Goal: Check status: Check status

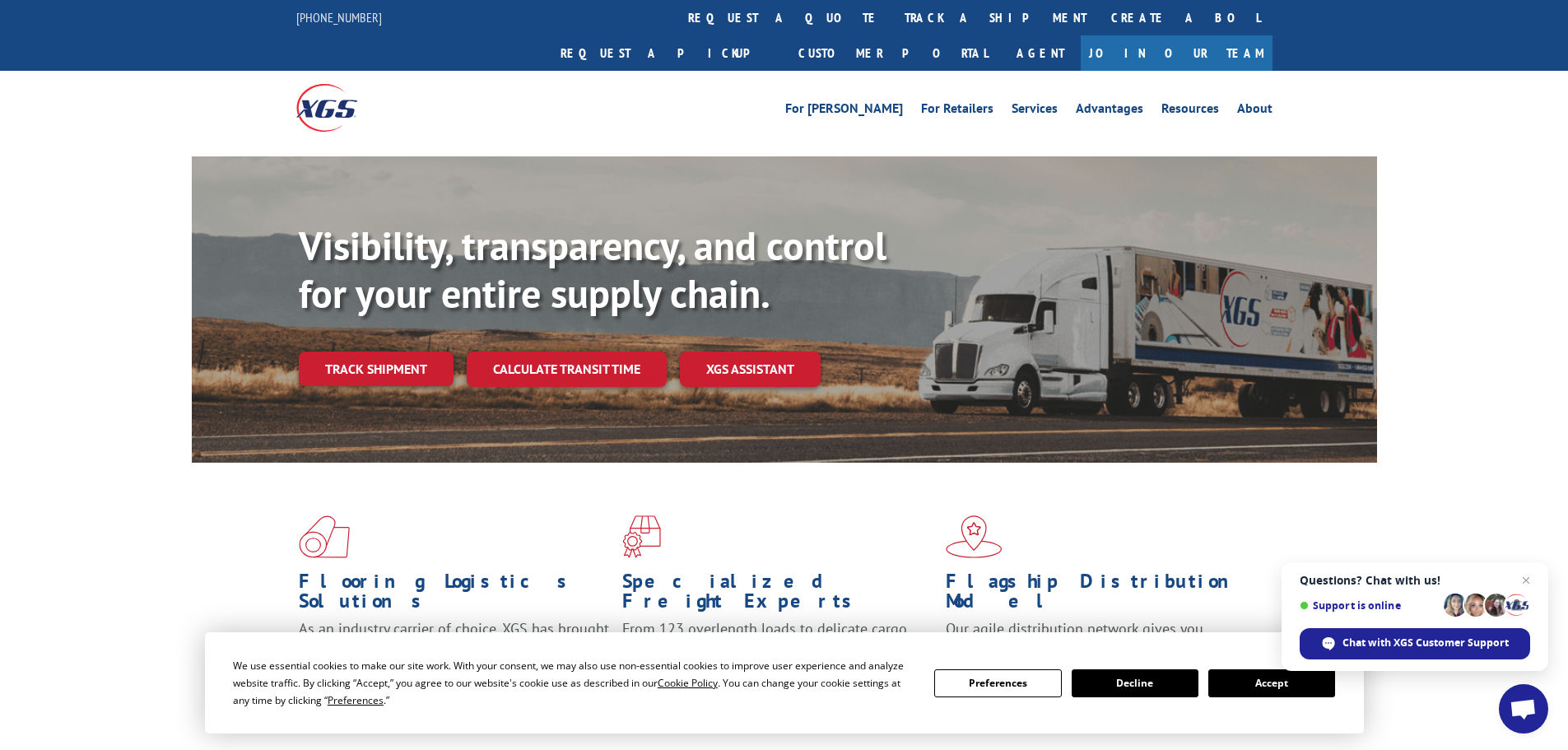
click at [375, 351] on link "Track shipment" at bounding box center [376, 368] width 155 height 34
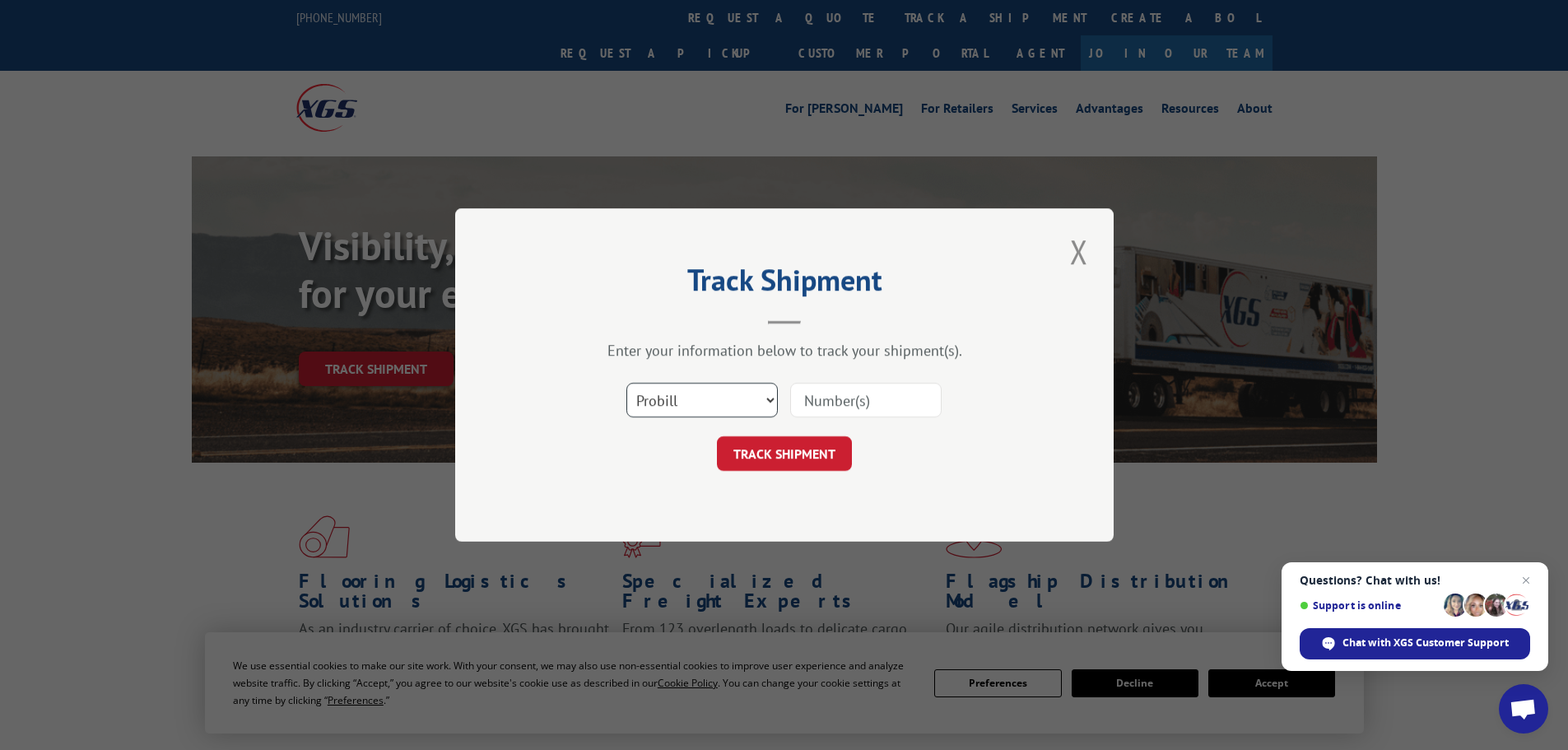
drag, startPoint x: 688, startPoint y: 400, endPoint x: 687, endPoint y: 411, distance: 11.0
click at [688, 400] on select "Select category... Probill BOL PO" at bounding box center [702, 400] width 152 height 34
select select "po"
click at [627, 383] on select "Select category... Probill BOL PO" at bounding box center [702, 400] width 152 height 34
click at [830, 402] on input at bounding box center [865, 400] width 152 height 34
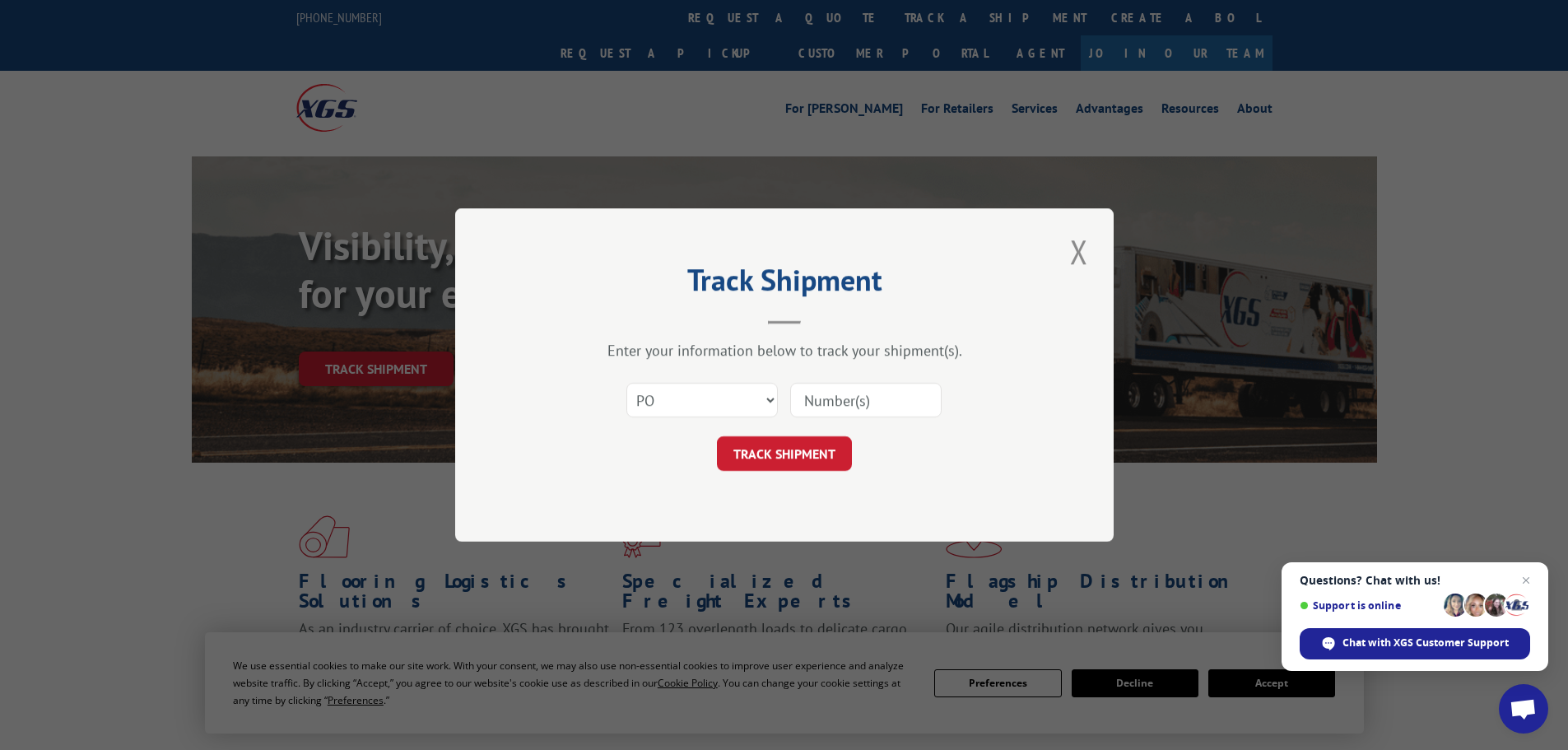
paste input "293147619"
type input "293147619"
click at [802, 444] on button "TRACK SHIPMENT" at bounding box center [783, 453] width 134 height 34
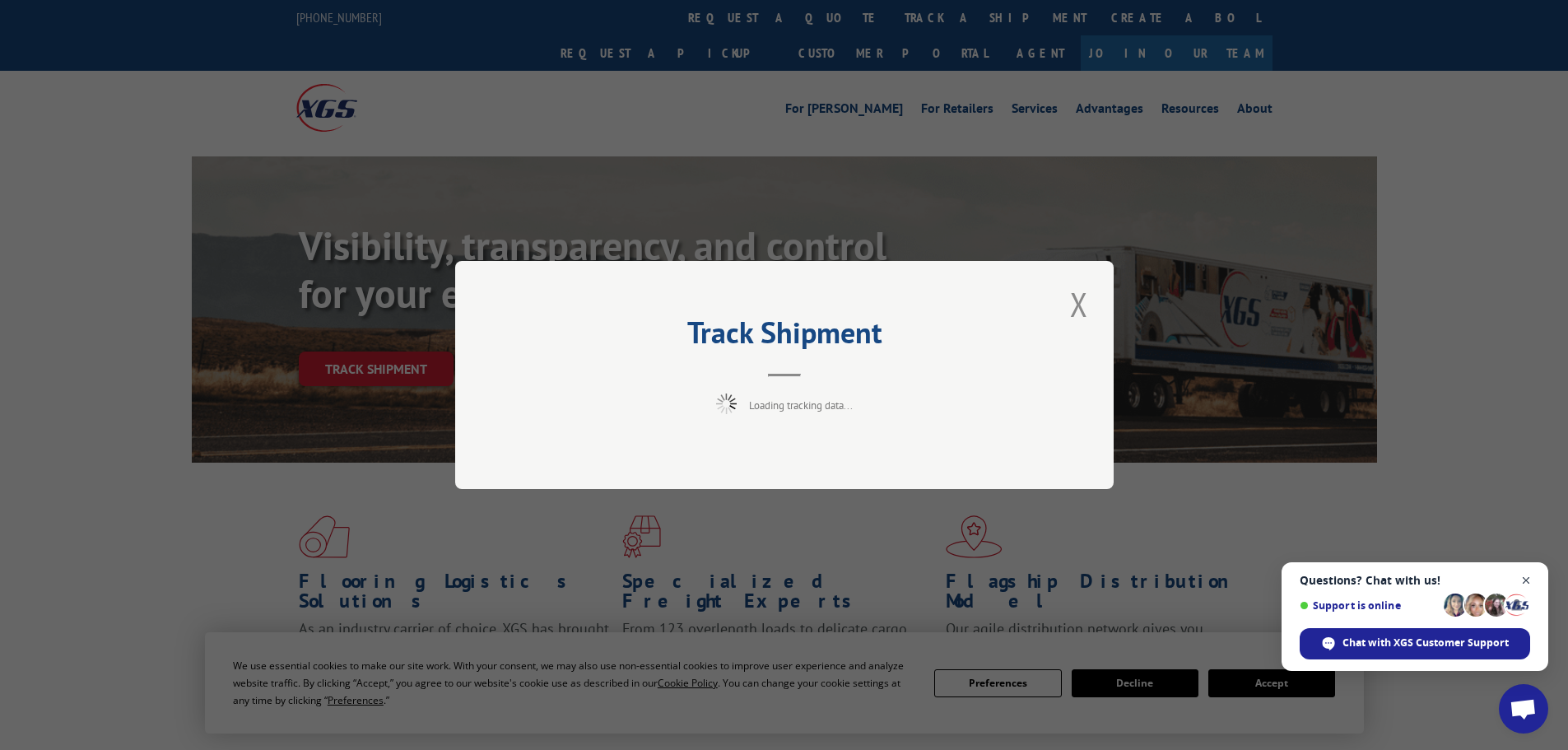
click at [1524, 578] on span "Open chat" at bounding box center [1526, 581] width 21 height 21
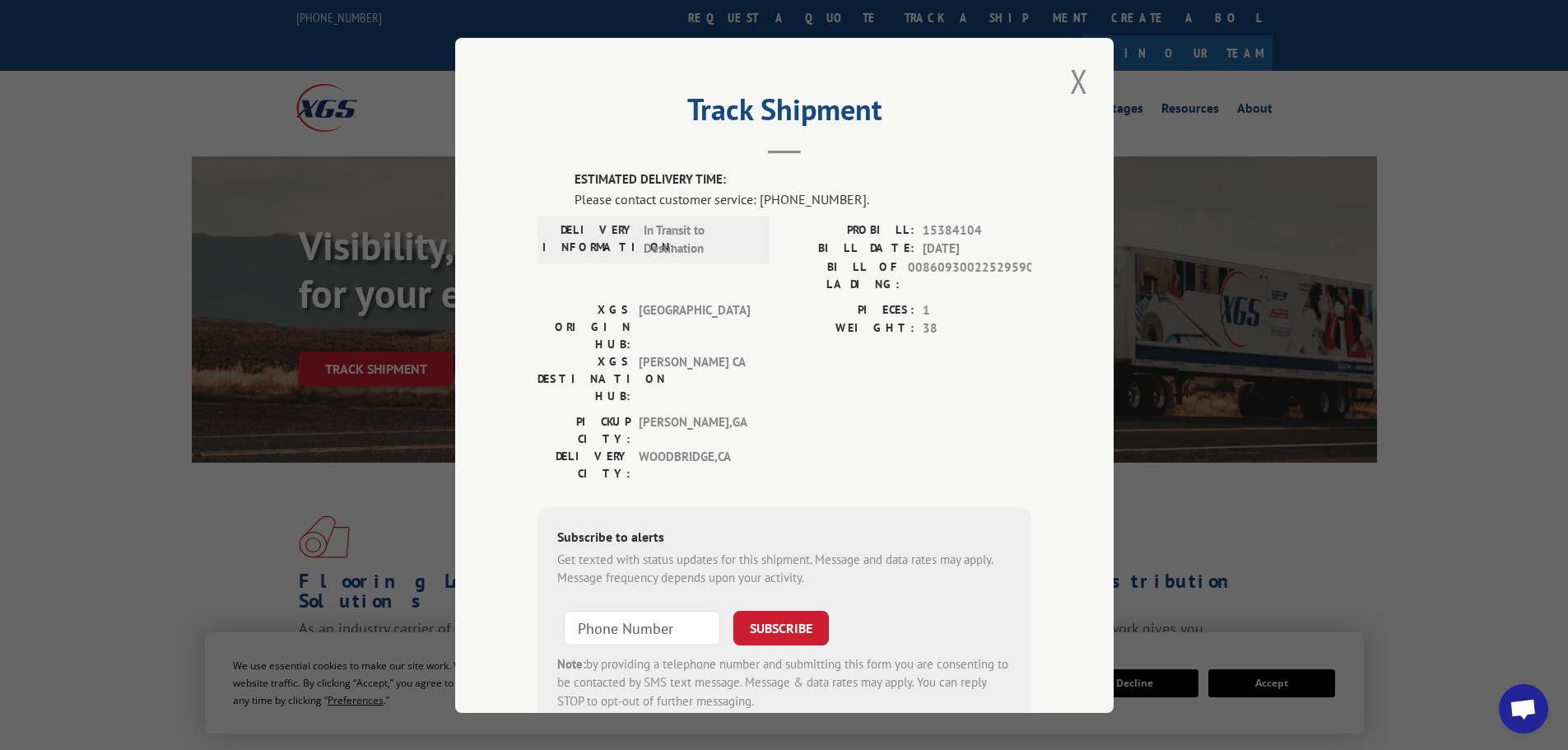
click at [1038, 385] on div "Track Shipment ESTIMATED DELIVERY TIME: Please contact customer service: [PHONE…" at bounding box center [784, 375] width 658 height 675
click at [898, 190] on div "Please contact customer service: [PHONE_NUMBER]." at bounding box center [802, 198] width 457 height 20
click at [1075, 85] on button "Close modal" at bounding box center [1078, 80] width 28 height 45
